Goal: Task Accomplishment & Management: Use online tool/utility

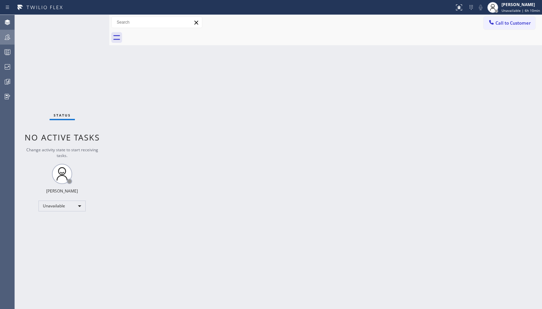
click at [7, 38] on icon at bounding box center [7, 37] width 8 height 8
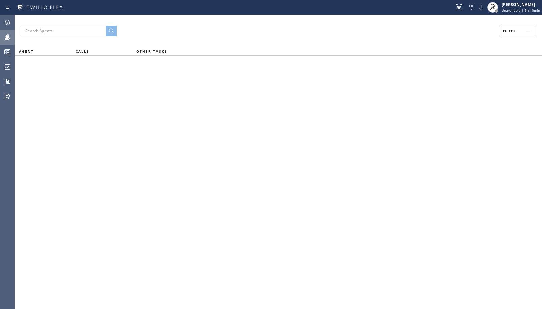
click at [512, 31] on span "Filter" at bounding box center [509, 31] width 13 height 5
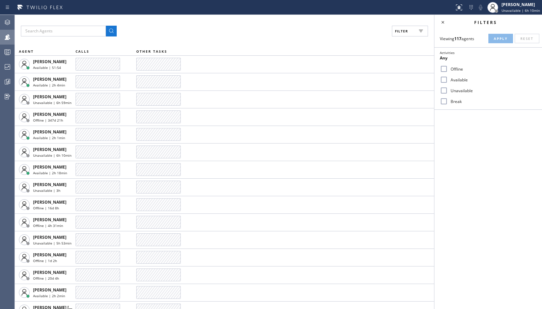
click at [457, 84] on div "Available" at bounding box center [489, 79] width 108 height 11
click at [453, 89] on label "Unavailable" at bounding box center [492, 91] width 89 height 6
click at [448, 89] on input "Unavailable" at bounding box center [444, 90] width 8 height 8
checkbox input "true"
click at [445, 80] on input "Available" at bounding box center [444, 80] width 8 height 8
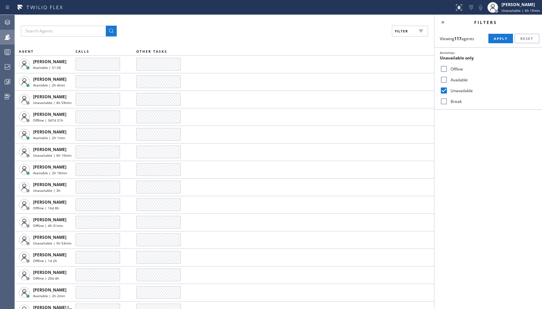
checkbox input "true"
click at [445, 88] on input "Unavailable" at bounding box center [444, 90] width 8 height 8
checkbox input "false"
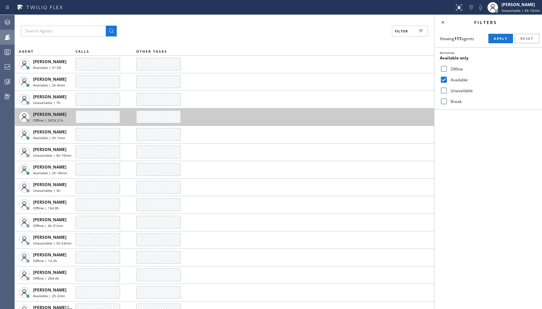
click at [499, 37] on span "Apply" at bounding box center [501, 38] width 14 height 5
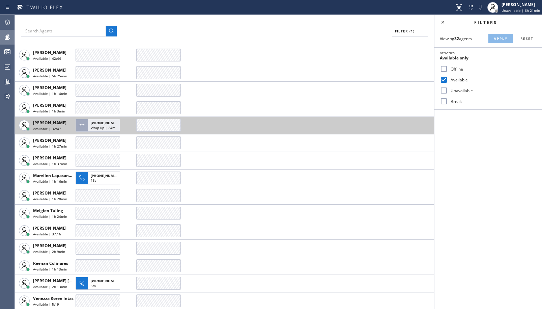
scroll to position [308, 0]
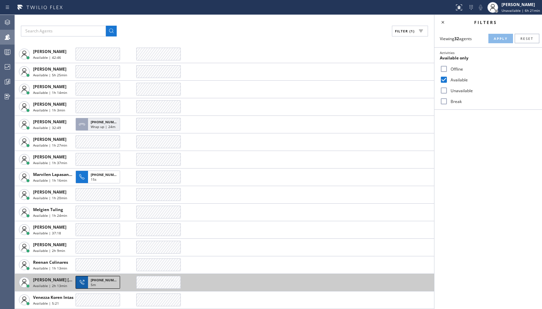
click at [103, 281] on span "[PHONE_NUMBER]" at bounding box center [106, 279] width 31 height 5
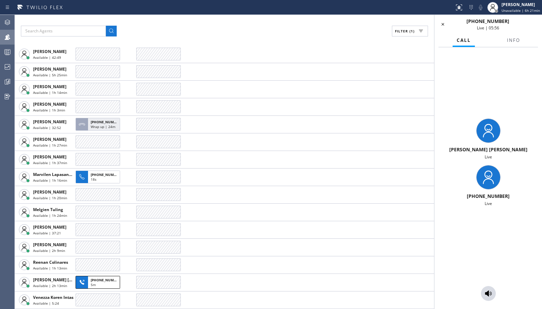
click at [488, 195] on span "[PHONE_NUMBER]" at bounding box center [488, 196] width 43 height 6
copy span "19548827923"
